Goal: Navigation & Orientation: Find specific page/section

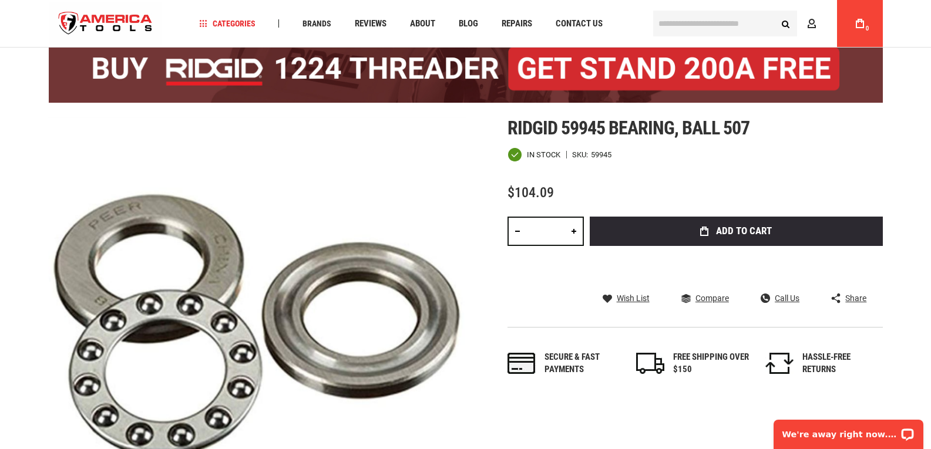
scroll to position [29, 0]
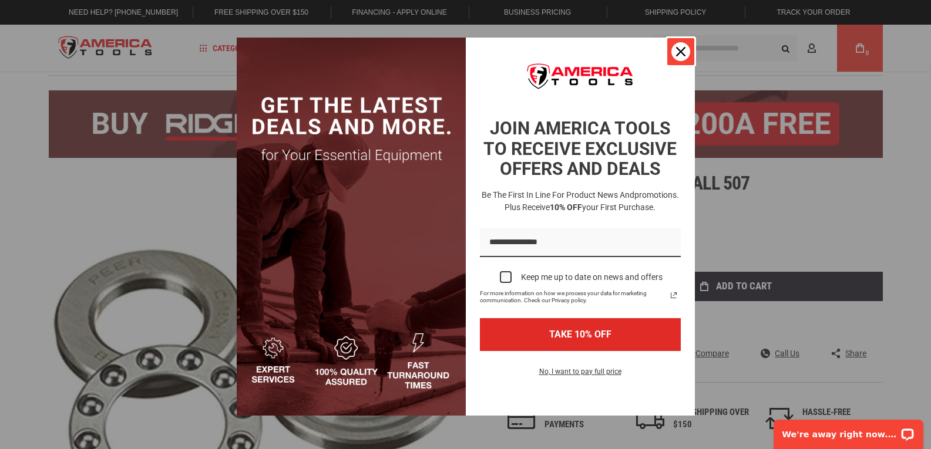
click at [676, 43] on div "Close" at bounding box center [680, 51] width 19 height 19
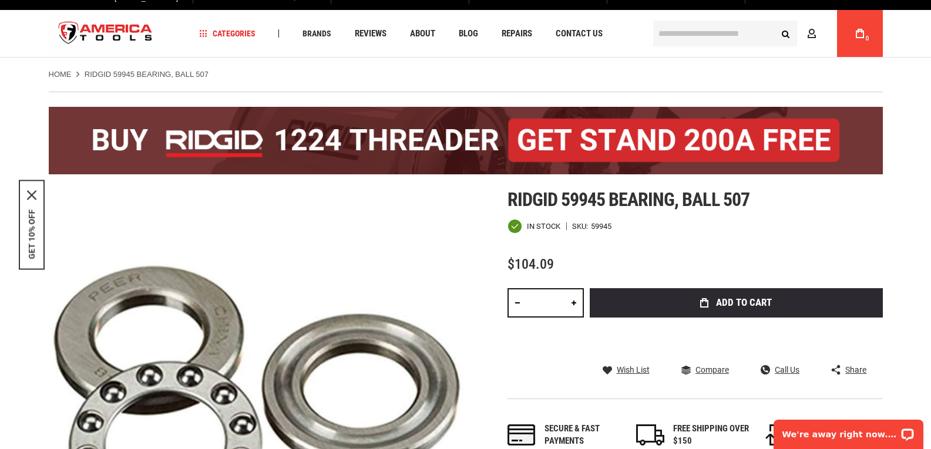
scroll to position [0, 0]
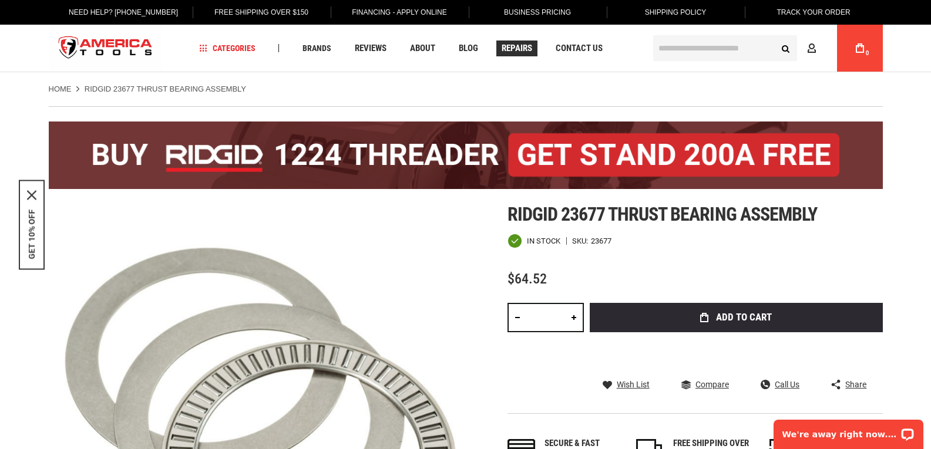
click at [514, 49] on span "Repairs" at bounding box center [516, 48] width 31 height 9
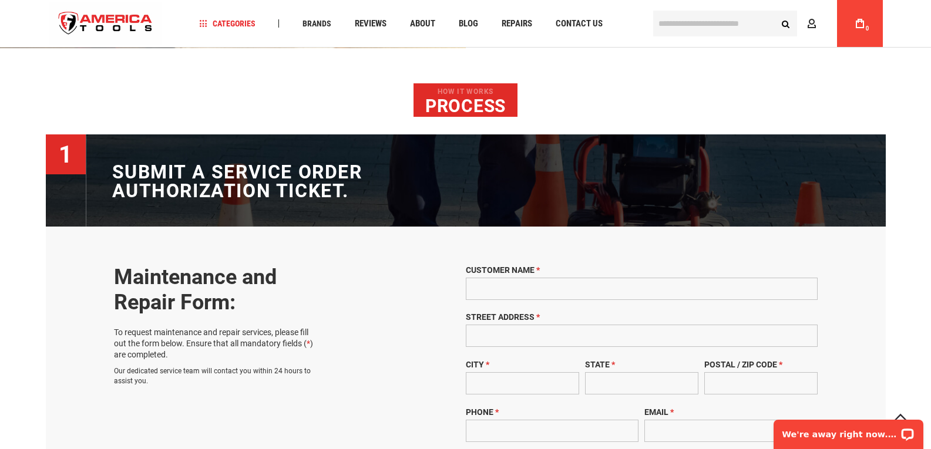
scroll to position [587, 0]
